Goal: Information Seeking & Learning: Learn about a topic

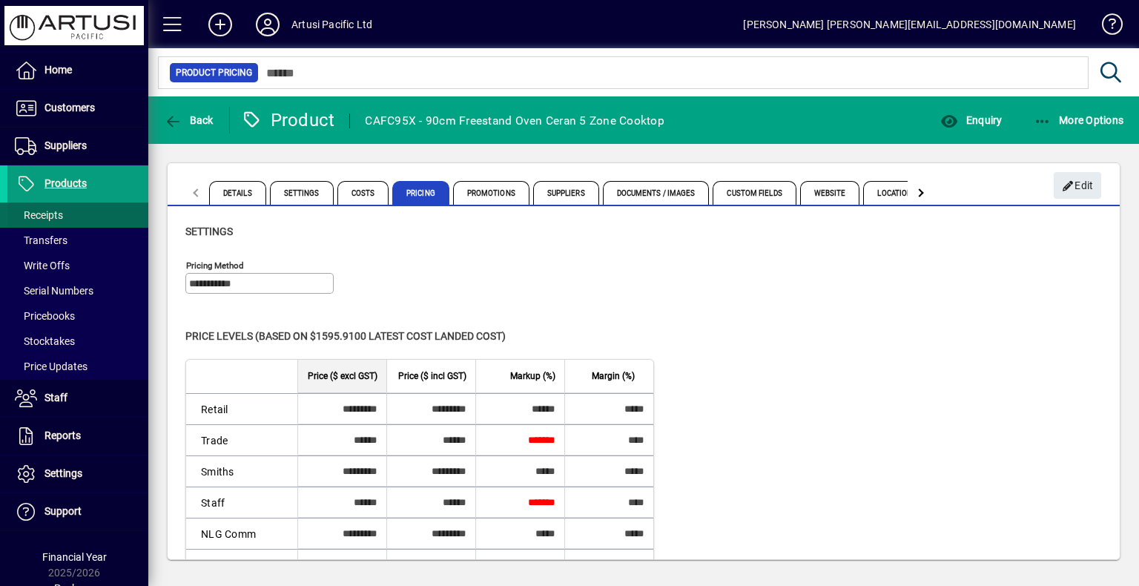
click at [62, 181] on span "Products" at bounding box center [65, 183] width 42 height 12
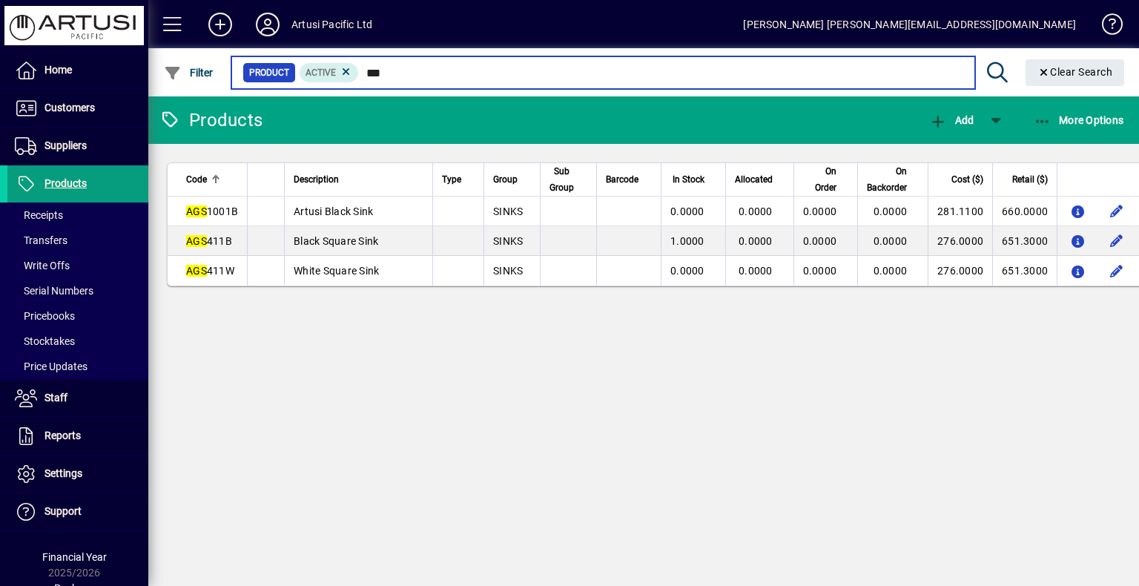
type input "***"
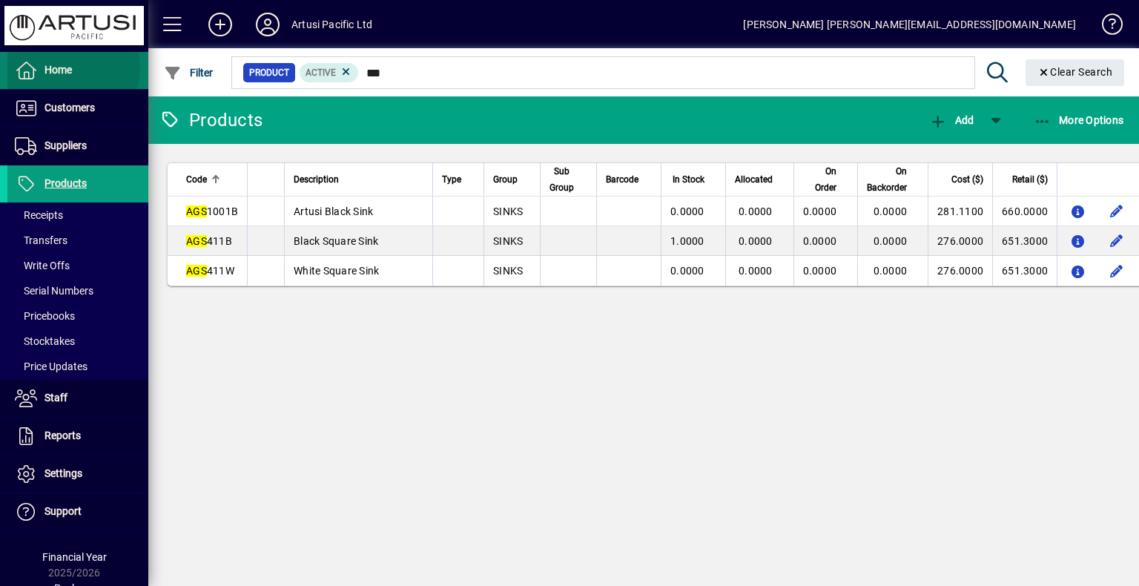
click at [59, 67] on span "Home" at bounding box center [57, 70] width 27 height 12
